Goal: Information Seeking & Learning: Learn about a topic

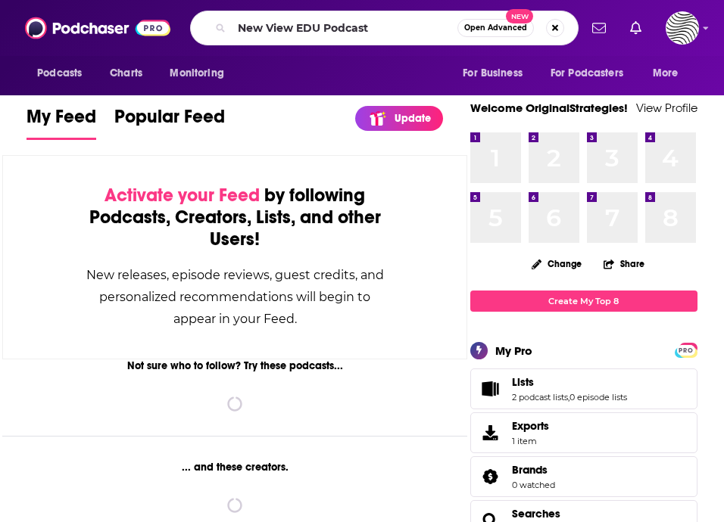
type input "New View EDU Podcast"
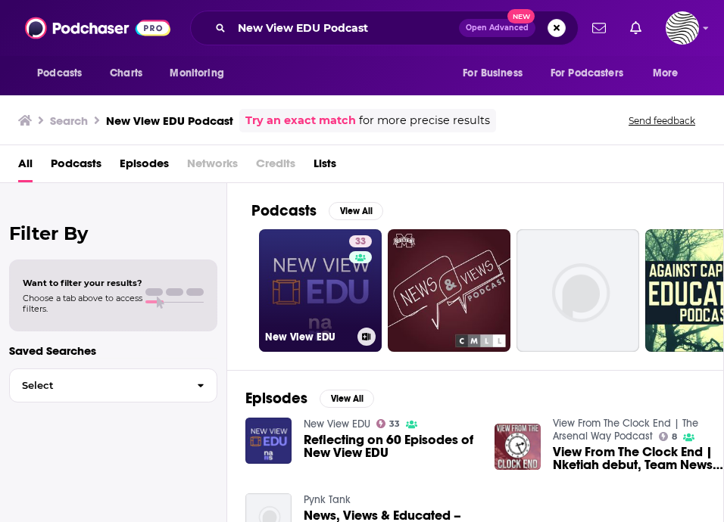
click at [301, 278] on link "33 New View EDU" at bounding box center [320, 290] width 123 height 123
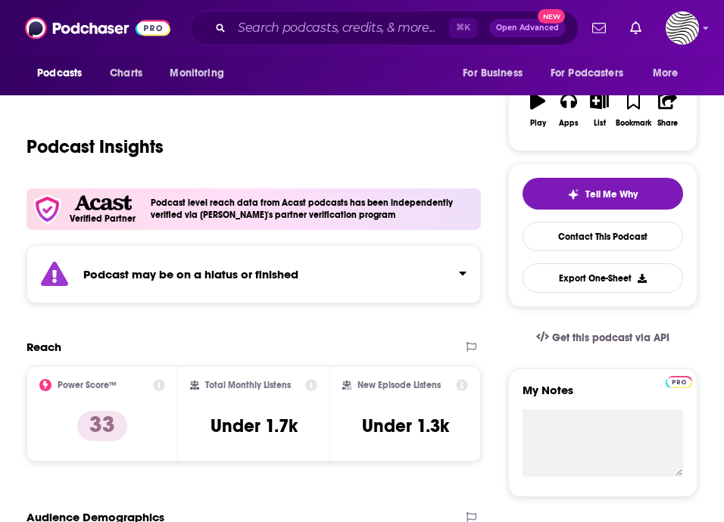
scroll to position [363, 0]
